Goal: Find specific page/section: Find specific page/section

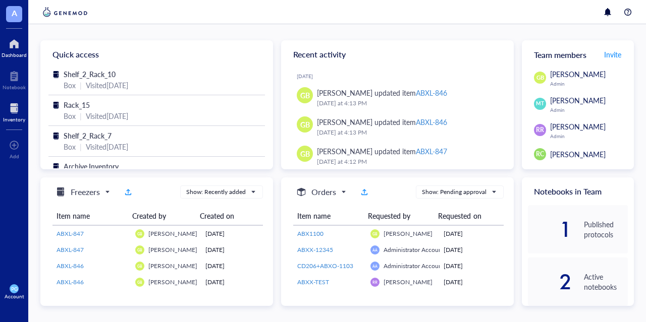
click at [19, 114] on div at bounding box center [14, 108] width 22 height 16
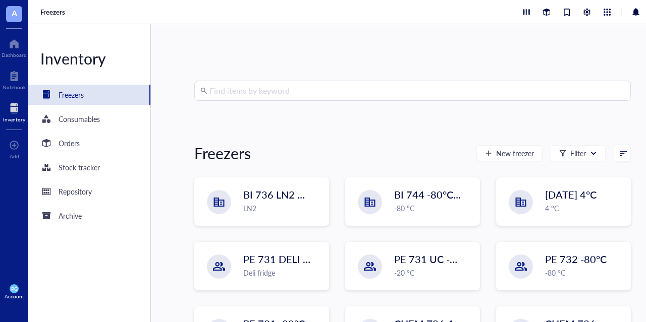
click at [265, 91] on input "search" at bounding box center [416, 90] width 415 height 19
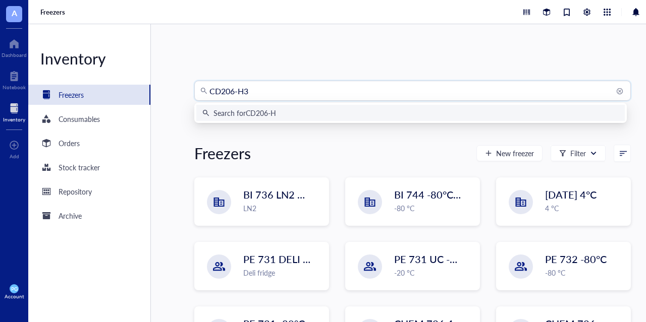
type input "CD206-H34"
